Goal: Task Accomplishment & Management: Manage account settings

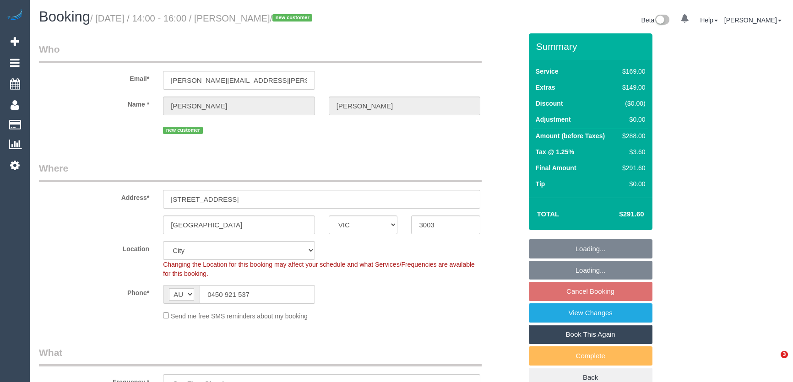
select select "VIC"
select select "object:780"
select select "number:28"
select select "number:14"
select select "number:19"
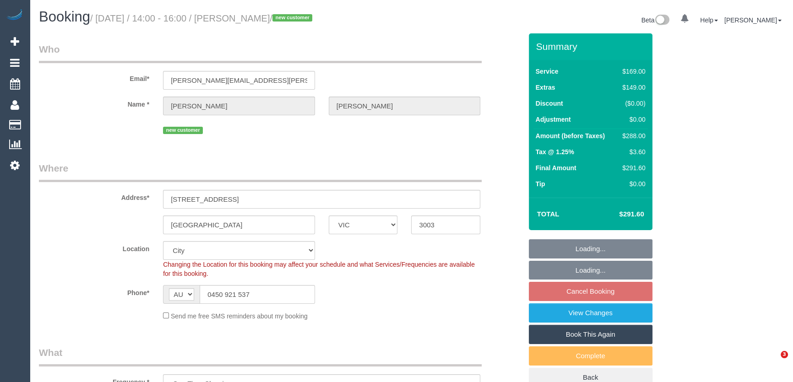
select select "number:25"
select select "spot5"
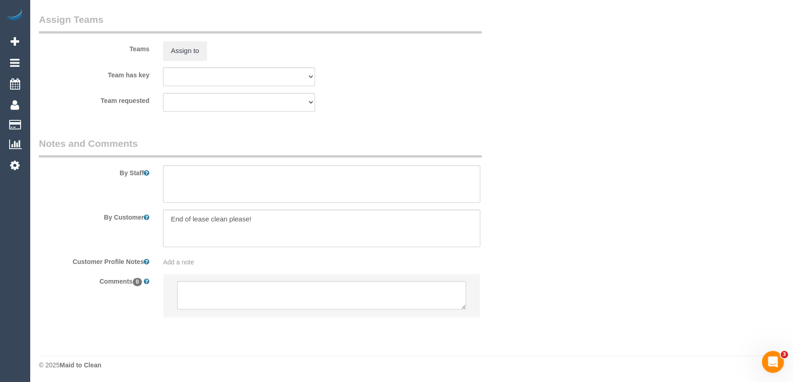
scroll to position [1389, 0]
click at [218, 295] on textarea at bounding box center [321, 294] width 289 height 28
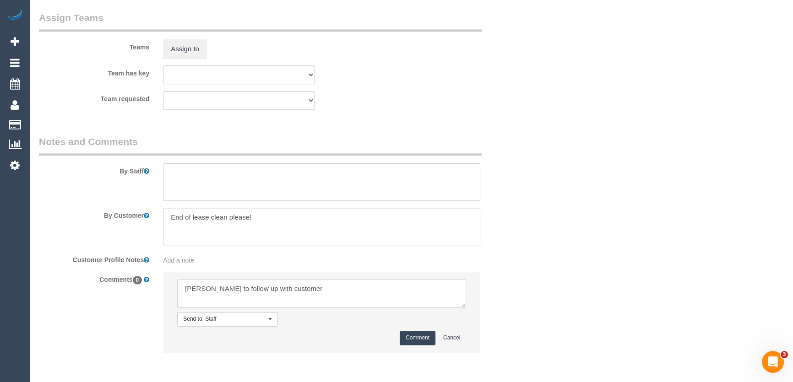
type textarea "[PERSON_NAME] to follow up with customer"
click at [409, 342] on button "Comment" at bounding box center [418, 338] width 36 height 14
